Goal: Task Accomplishment & Management: Manage account settings

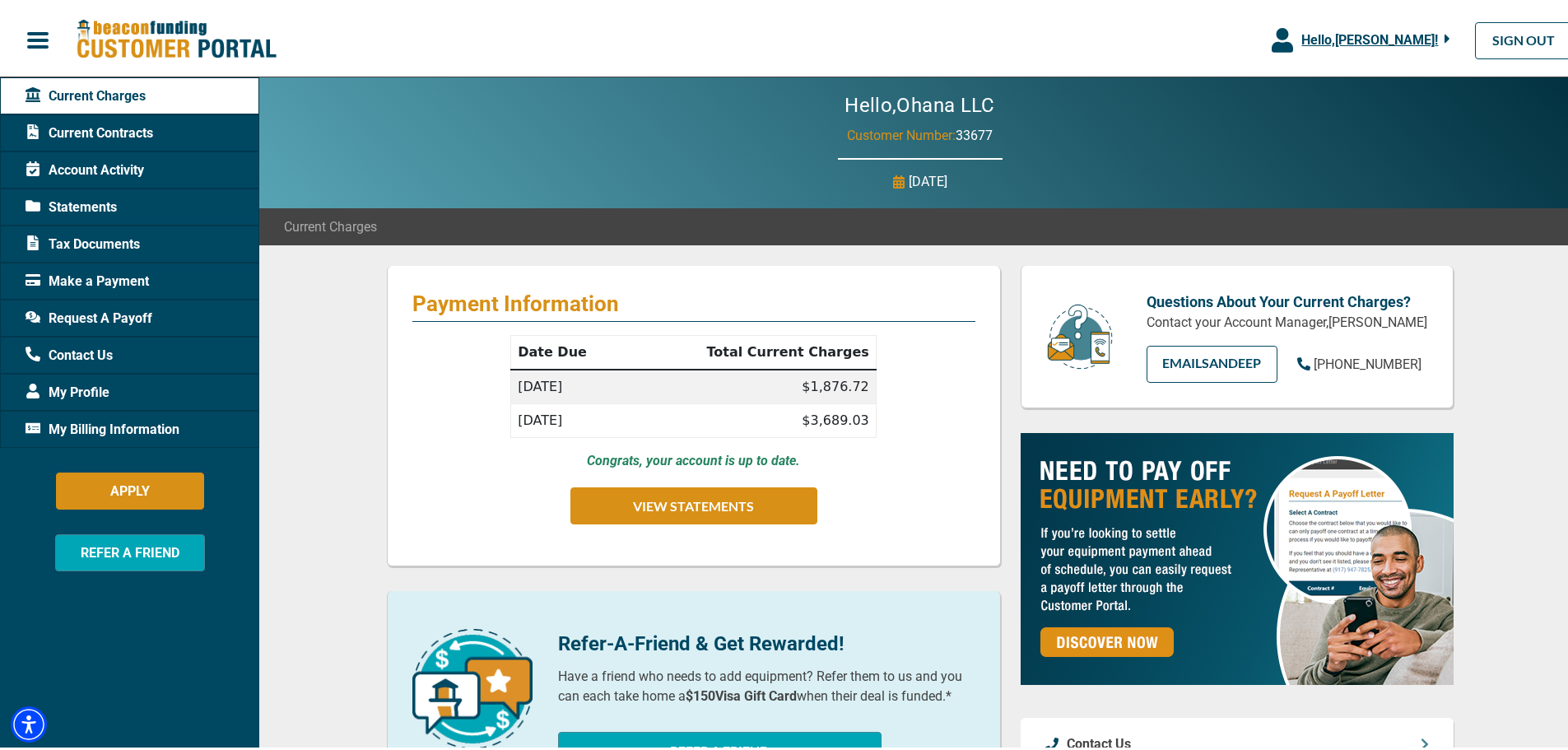
click at [1373, 31] on span "Hello, [PERSON_NAME] !" at bounding box center [1369, 37] width 137 height 15
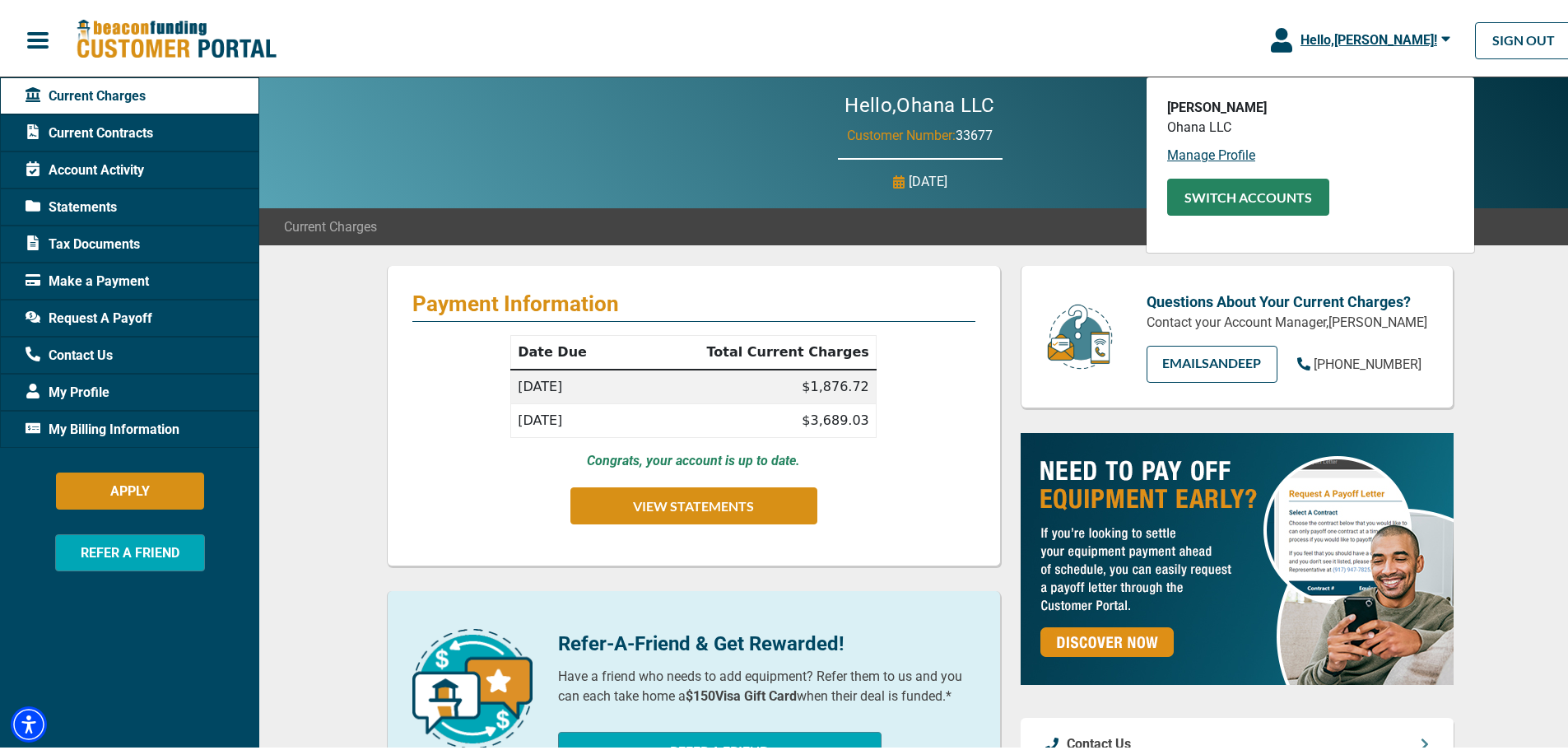
click at [1227, 198] on button "SWITCH ACCOUNTS" at bounding box center [1248, 194] width 162 height 37
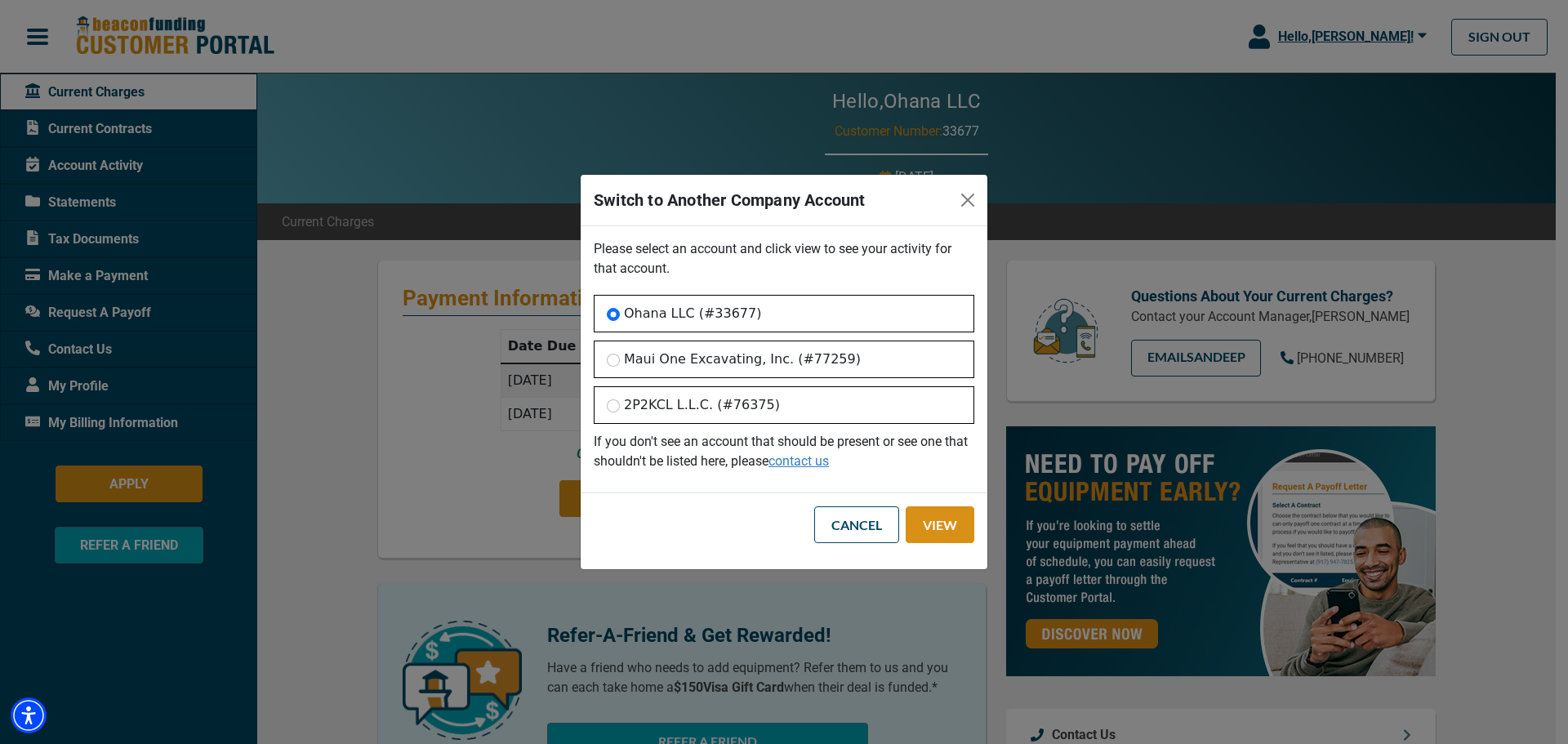
click at [627, 404] on label "2P2KCL L.L.C. (#76375)" at bounding box center [702, 405] width 156 height 19
click at [620, 404] on input "2P2KCL L.L.C. (#76375)" at bounding box center [613, 406] width 13 height 13
radio input "true"
click at [928, 524] on button "View" at bounding box center [940, 525] width 68 height 37
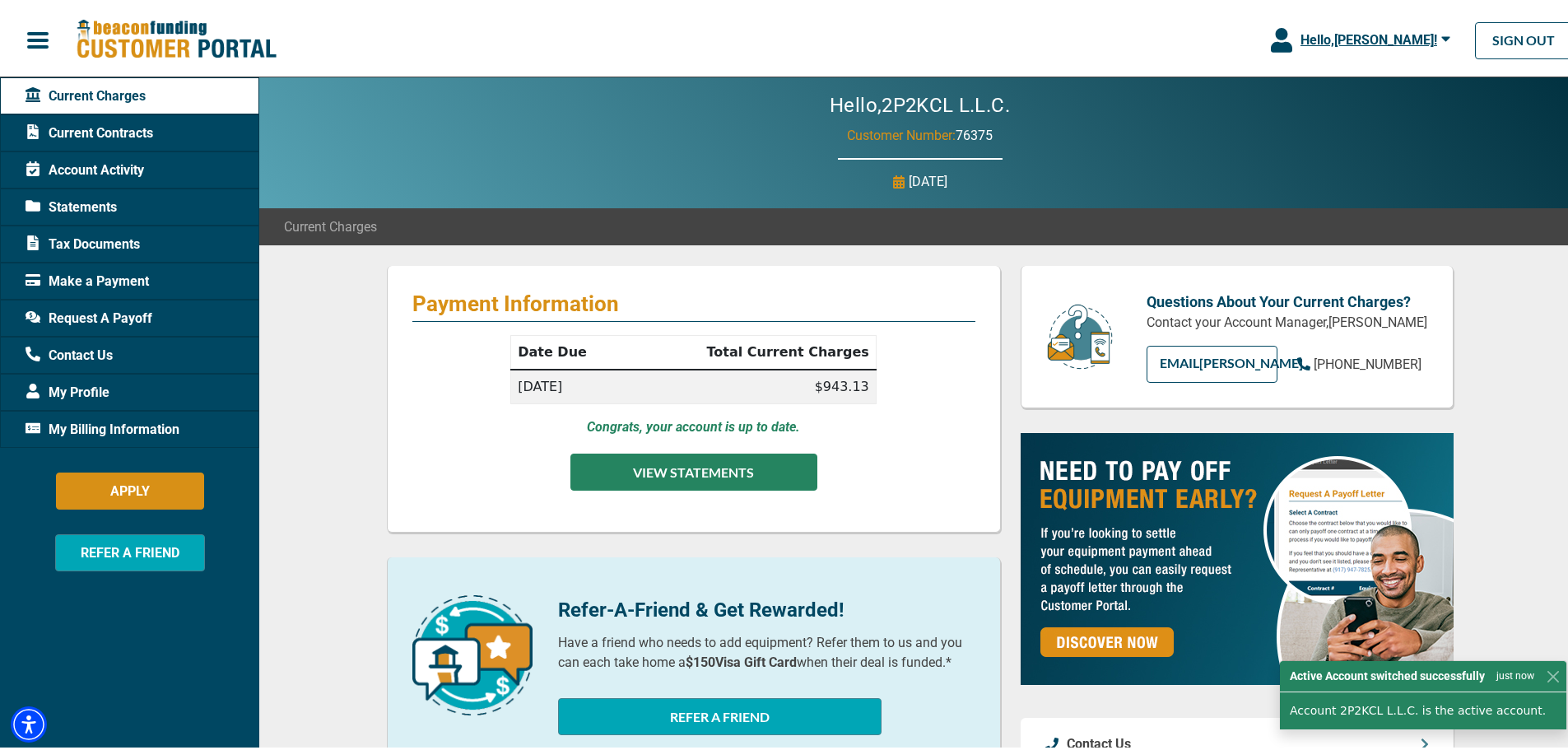
click at [705, 465] on button "VIEW STATEMENTS" at bounding box center [693, 469] width 247 height 37
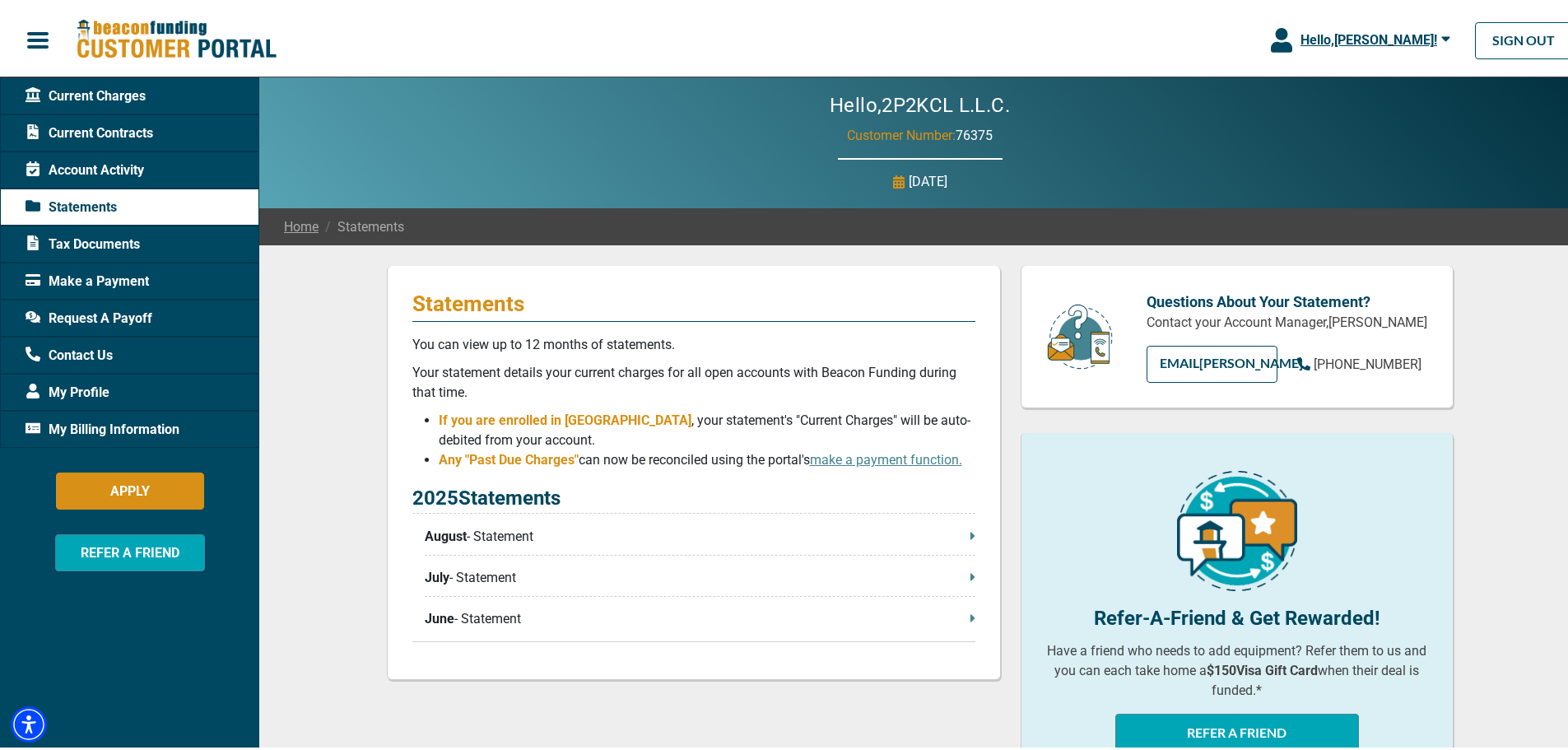
scroll to position [82, 0]
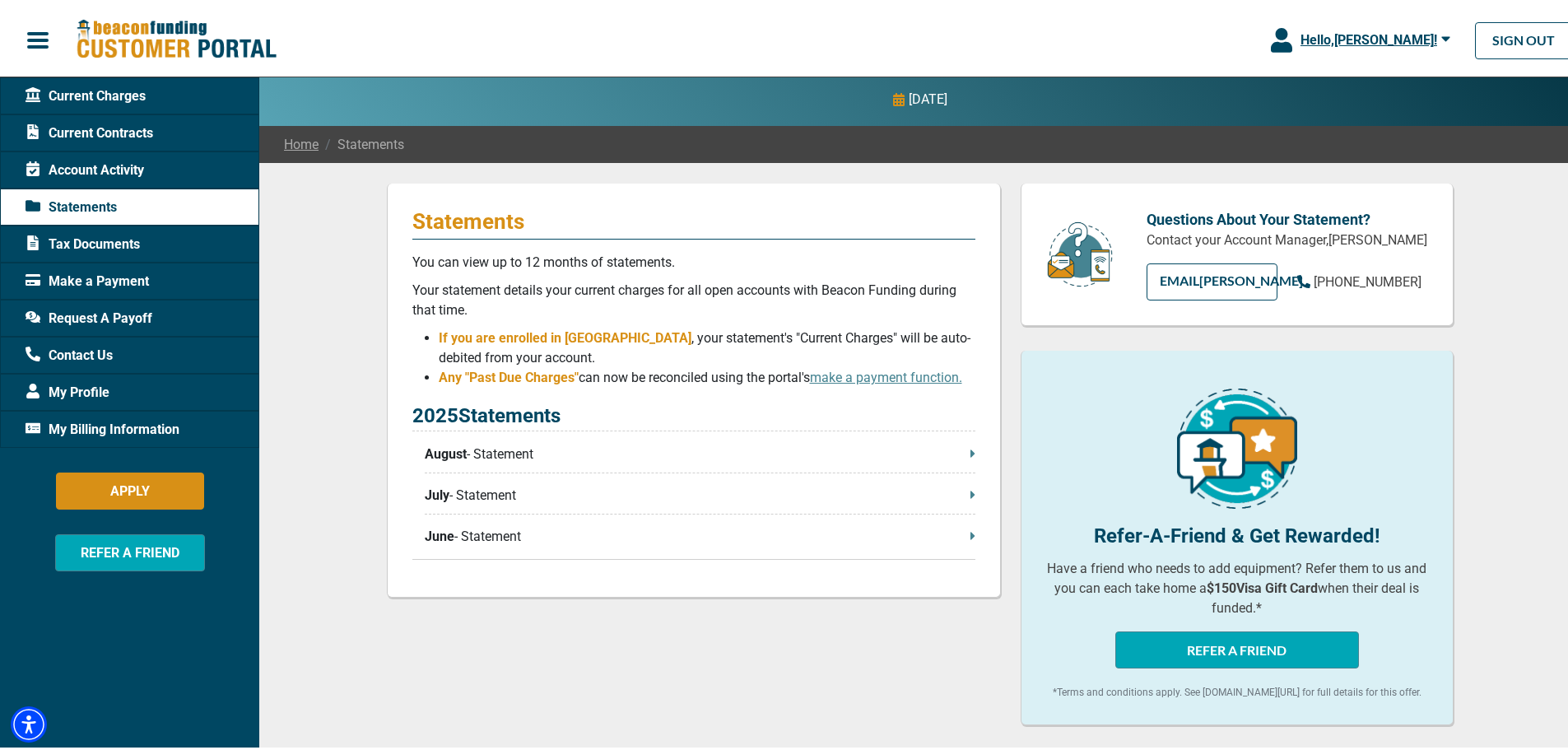
click at [885, 449] on p "August - Statement" at bounding box center [700, 451] width 551 height 20
click at [1391, 39] on span "Hello, [PERSON_NAME] !" at bounding box center [1368, 37] width 137 height 15
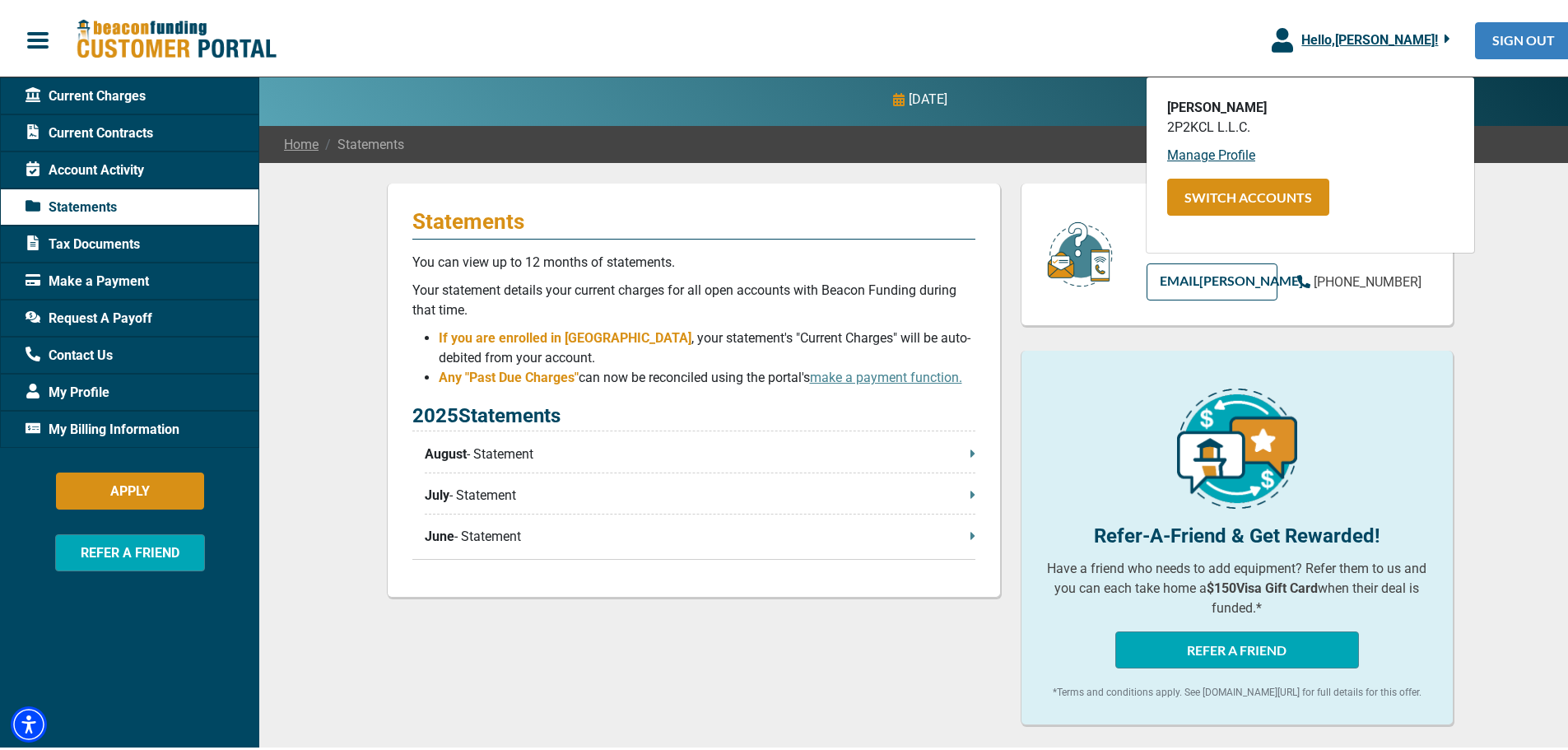
click at [1497, 39] on link "SIGN OUT" at bounding box center [1523, 37] width 97 height 37
